Goal: Check status: Check status

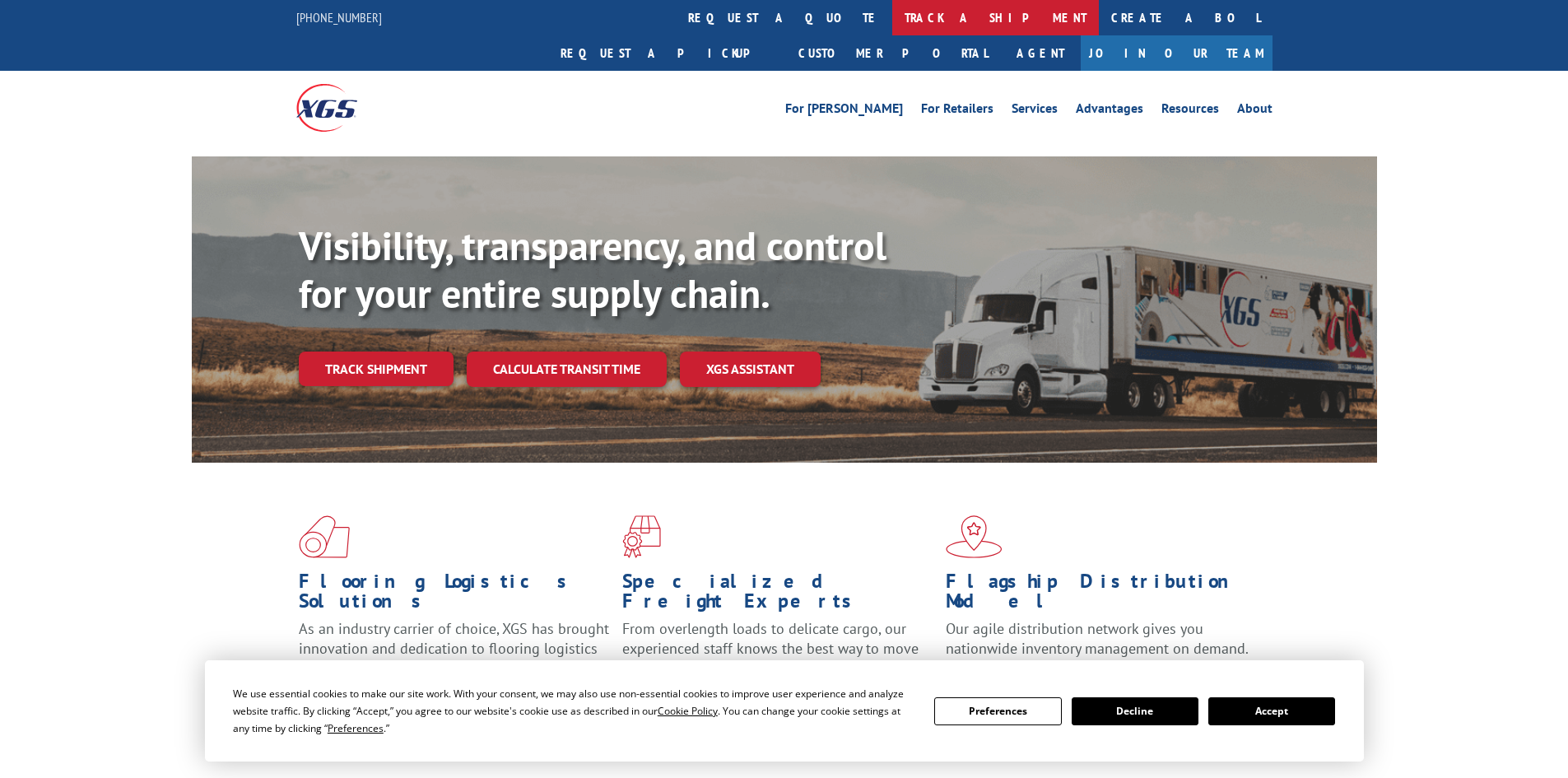
click at [892, 19] on link "track a shipment" at bounding box center [995, 17] width 206 height 35
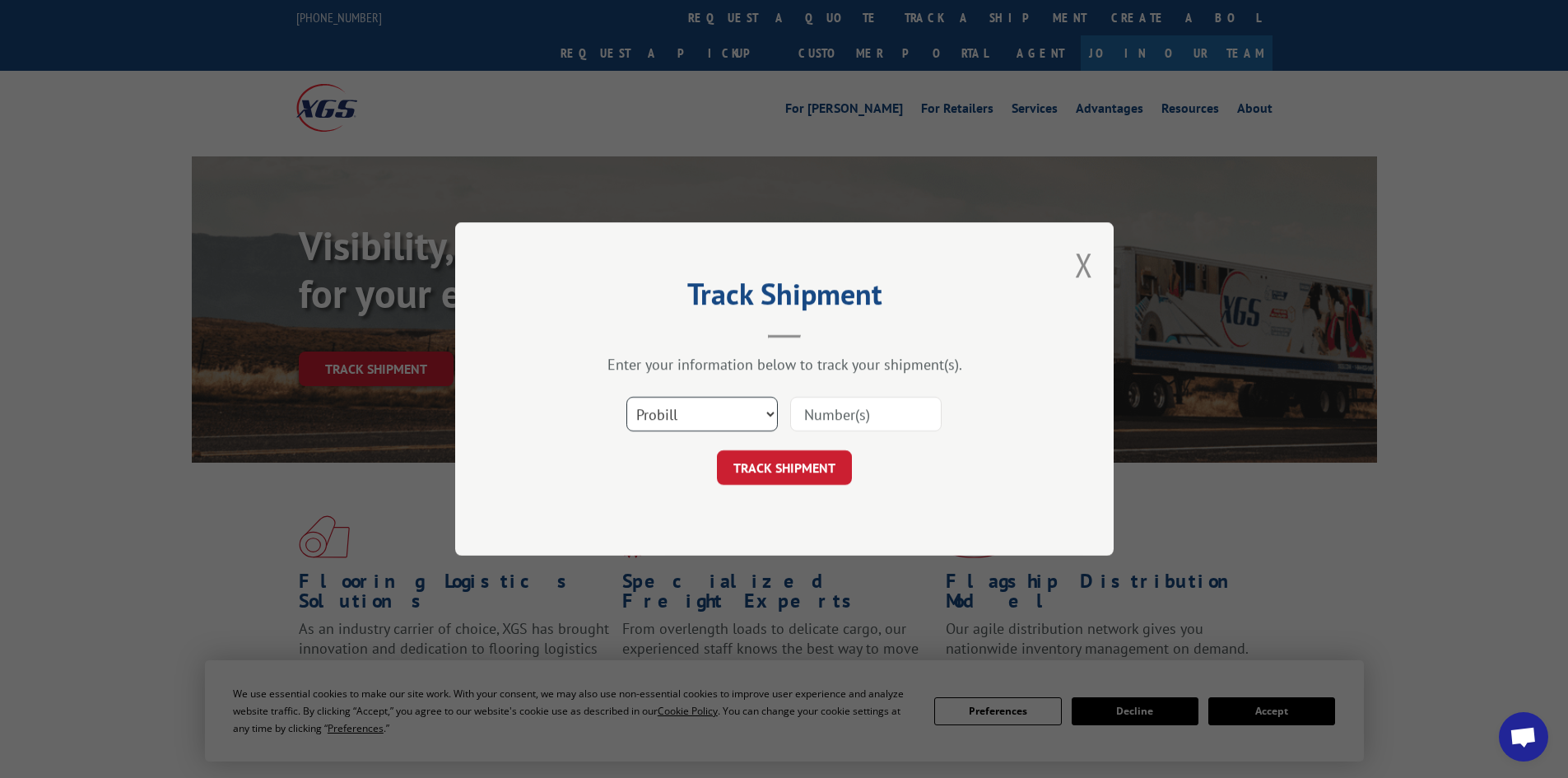
click at [693, 411] on select "Select category... Probill BOL PO" at bounding box center [702, 414] width 151 height 34
select select "bol"
click at [627, 397] on select "Select category... Probill BOL PO" at bounding box center [702, 414] width 151 height 34
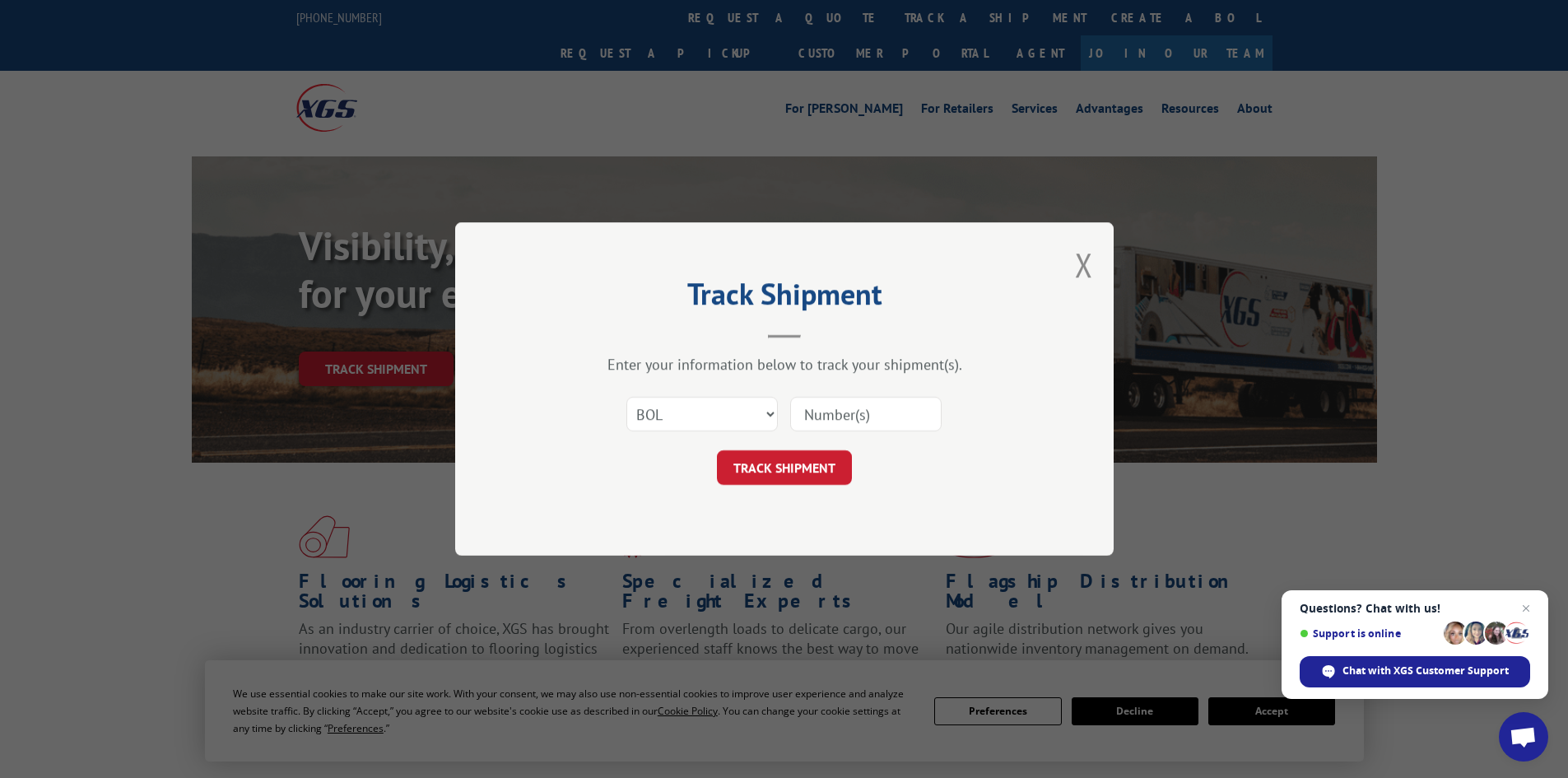
click at [849, 413] on input at bounding box center [866, 414] width 151 height 34
type input "7037876"
click at [717, 450] on button "TRACK SHIPMENT" at bounding box center [784, 468] width 135 height 34
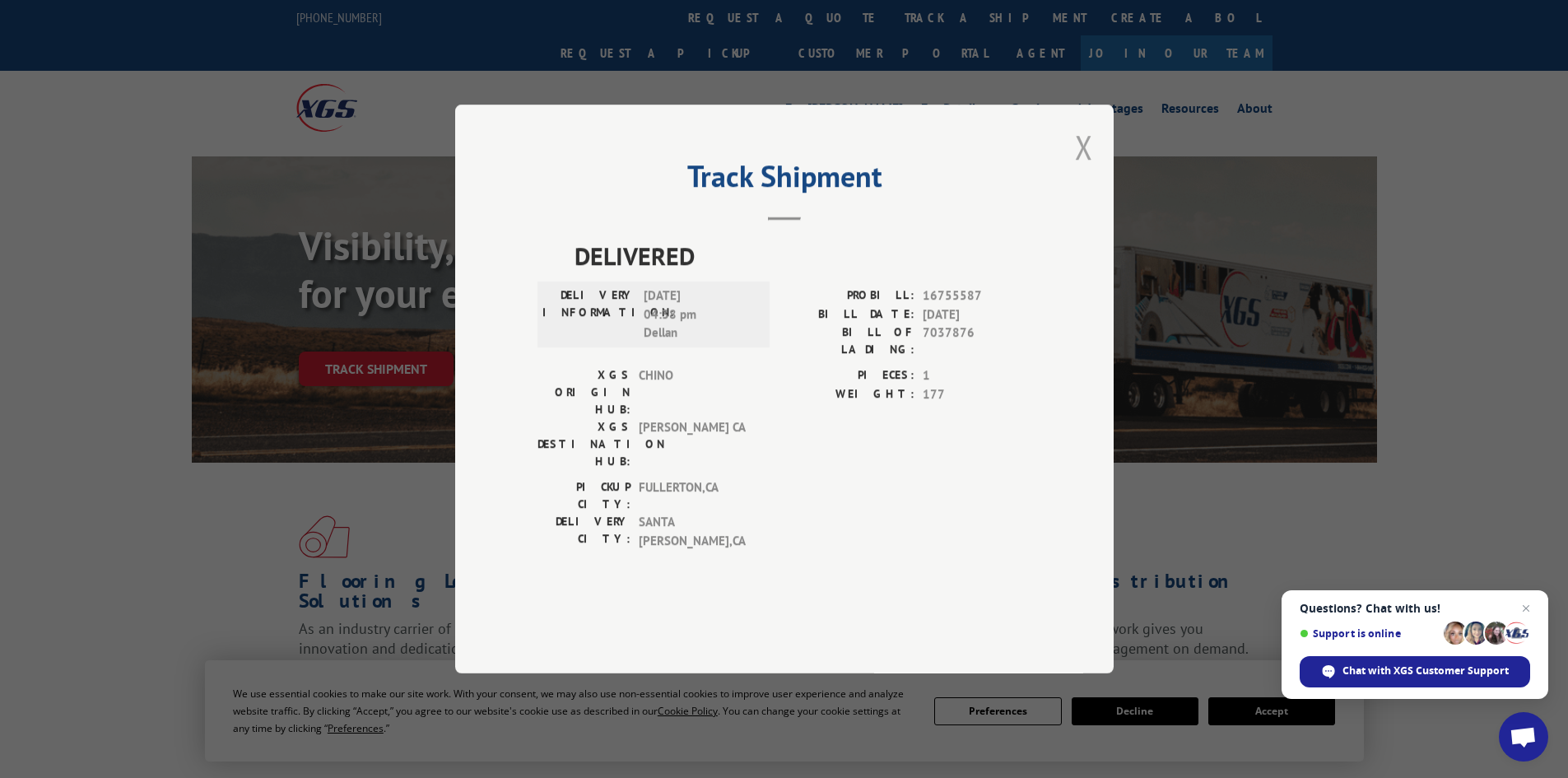
click at [1090, 168] on button "Close modal" at bounding box center [1084, 147] width 18 height 44
